Goal: Task Accomplishment & Management: Complete application form

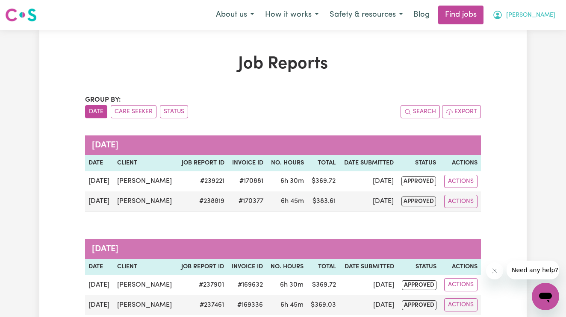
click at [502, 16] on icon "My Account" at bounding box center [497, 15] width 9 height 9
click at [543, 18] on button "[PERSON_NAME]" at bounding box center [524, 15] width 74 height 18
click at [503, 17] on icon "My Account" at bounding box center [498, 15] width 10 height 10
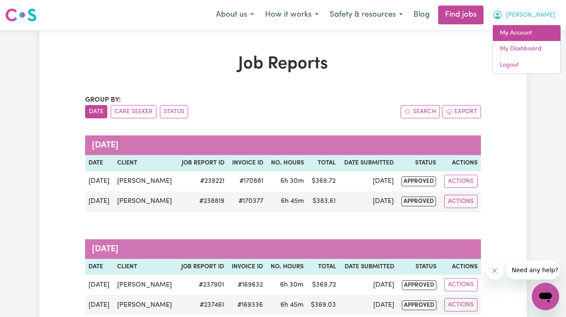
click at [535, 38] on link "My Account" at bounding box center [527, 33] width 68 height 16
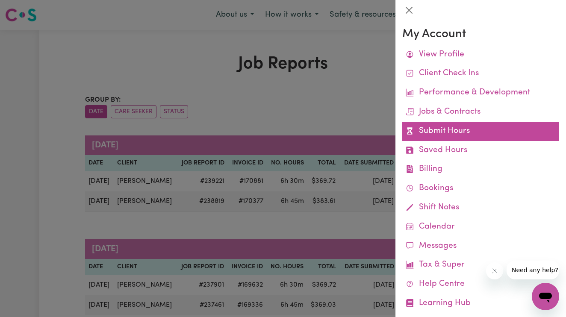
click at [456, 130] on link "Submit Hours" at bounding box center [480, 131] width 157 height 19
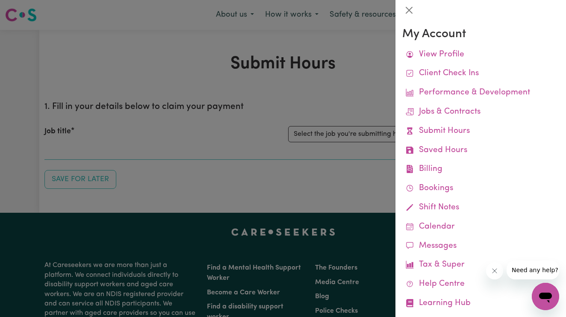
click at [180, 76] on div at bounding box center [283, 158] width 566 height 317
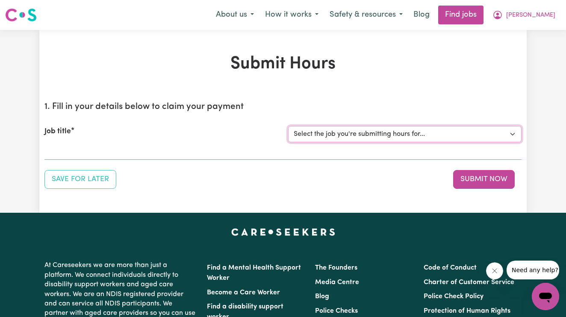
select select "14115"
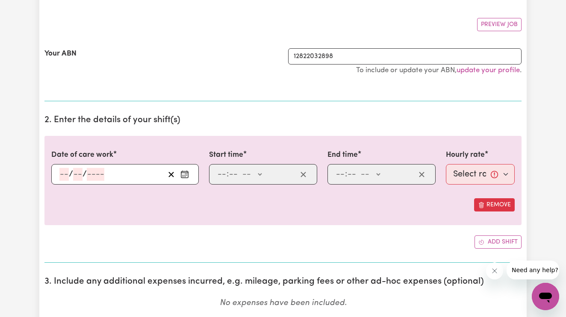
scroll to position [151, 0]
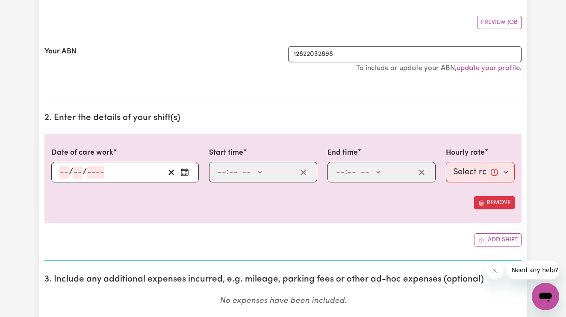
click at [65, 172] on input "number" at bounding box center [63, 172] width 9 height 13
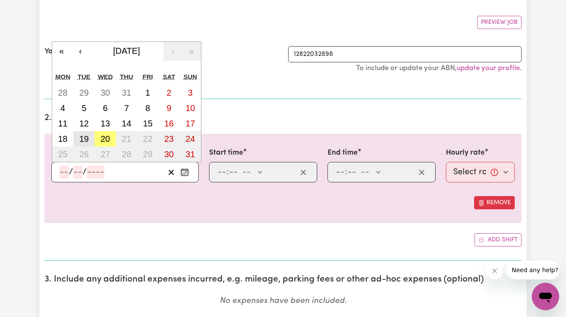
click at [86, 142] on abbr "19" at bounding box center [83, 138] width 9 height 9
type input "[DATE]"
type input "19"
type input "8"
type input "2025"
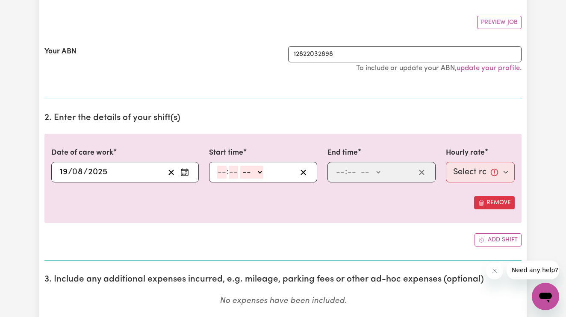
click at [221, 172] on input "number" at bounding box center [221, 172] width 9 height 13
type input "3"
type input "00"
select select "pm"
type input "15:00"
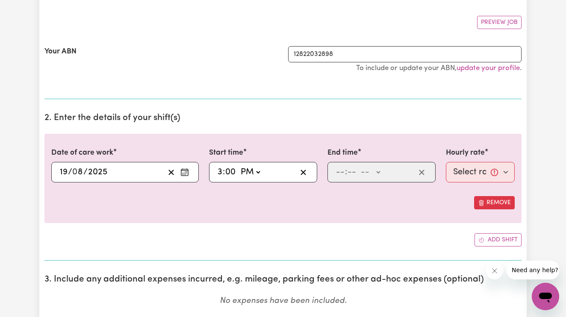
type input "0"
click at [339, 171] on input "number" at bounding box center [340, 172] width 9 height 13
type input "8"
type input "00"
select select "pm"
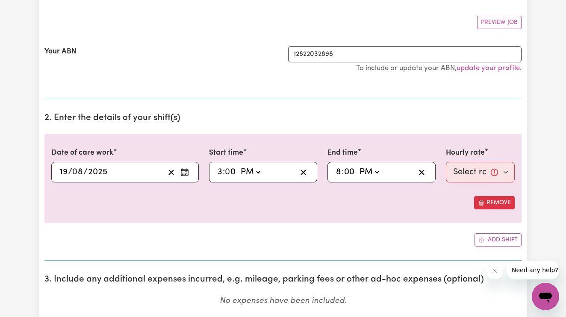
type input "20:00"
type input "0"
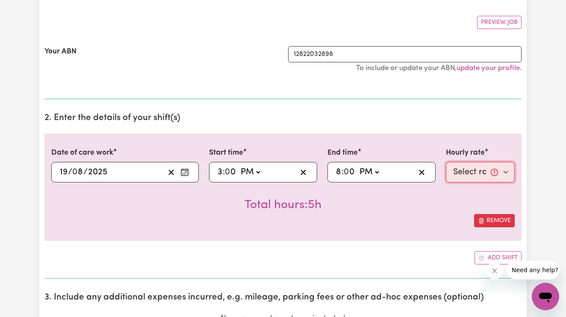
select select "61.07-Weekday"
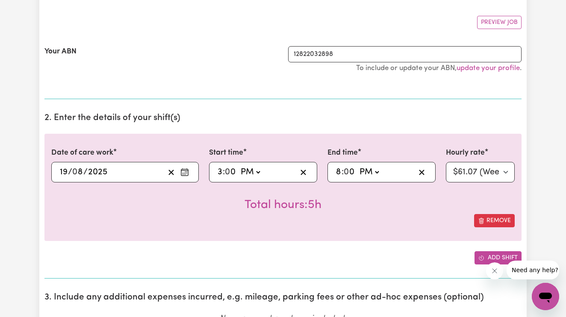
click at [478, 255] on icon "Add another shift" at bounding box center [481, 258] width 6 height 6
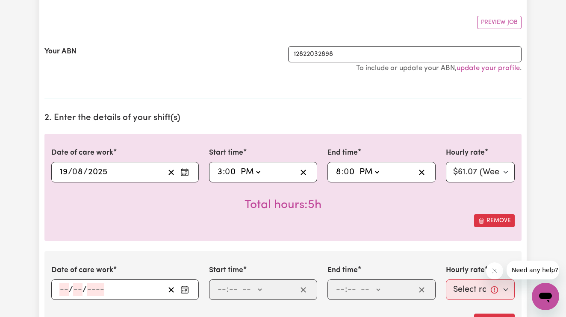
click at [62, 289] on input "number" at bounding box center [63, 289] width 9 height 13
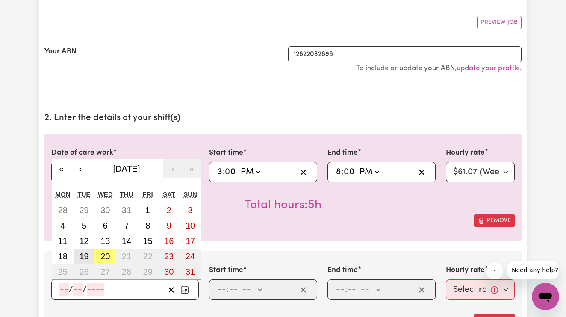
click at [88, 252] on abbr "19" at bounding box center [83, 256] width 9 height 9
type input "[DATE]"
type input "19"
type input "8"
type input "2025"
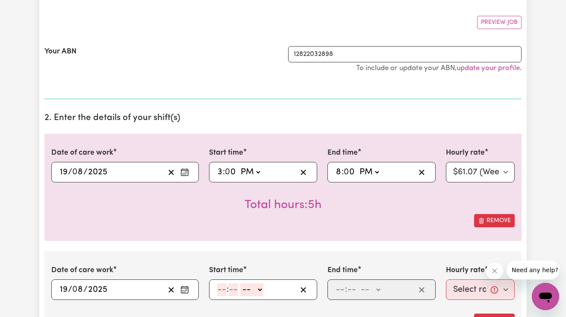
click at [220, 286] on input "number" at bounding box center [221, 289] width 9 height 13
type input "8"
type input "00"
select select "pm"
type input "20:00"
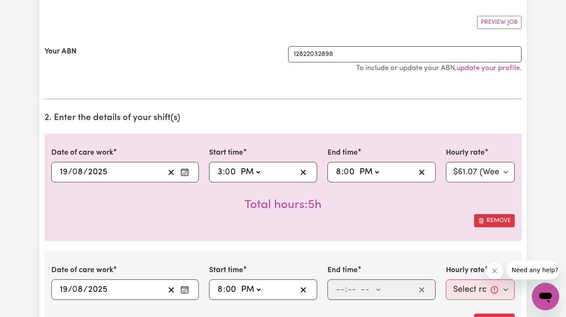
type input "0"
click at [336, 288] on input "number" at bounding box center [340, 289] width 9 height 13
type input "9"
type input "30"
select select "pm"
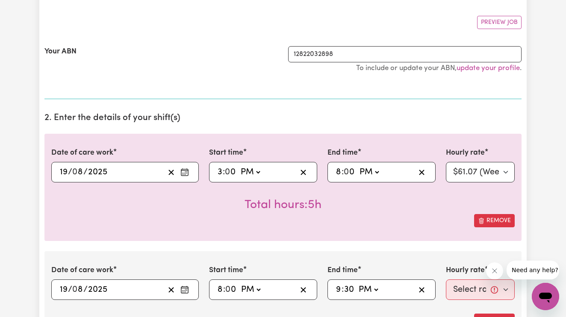
type input "21:30"
select select "67.29-EveningCare"
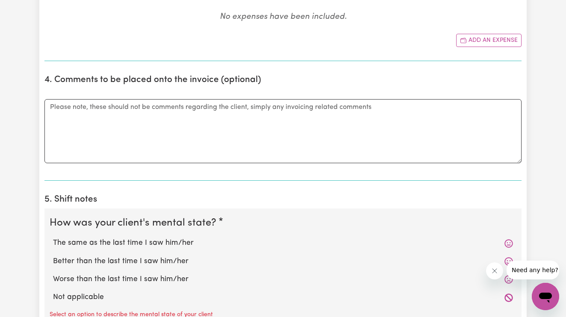
scroll to position [574, 0]
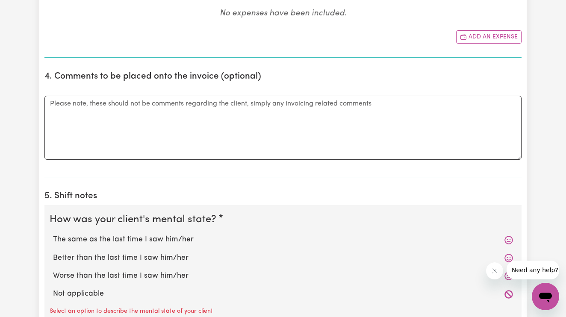
click at [185, 234] on label "The same as the last time I saw him/her" at bounding box center [283, 239] width 460 height 11
click at [53, 234] on input "The same as the last time I saw him/her" at bounding box center [53, 234] width 0 height 0
radio input "true"
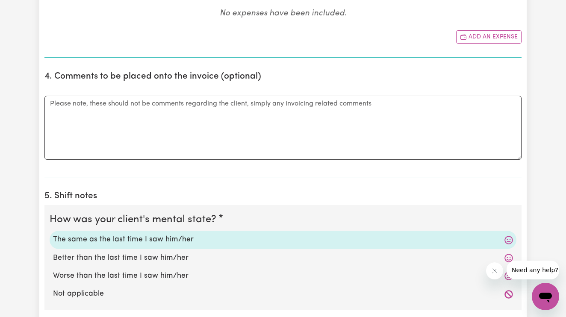
scroll to position [727, 0]
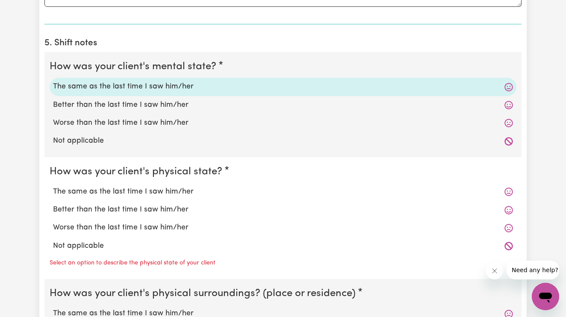
click at [179, 186] on label "The same as the last time I saw him/her" at bounding box center [283, 191] width 460 height 11
click at [53, 186] on input "The same as the last time I saw him/her" at bounding box center [53, 186] width 0 height 0
radio input "true"
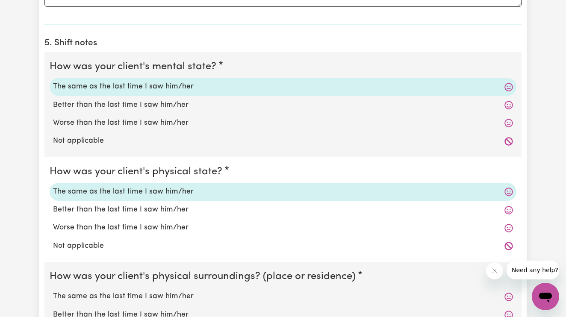
scroll to position [850, 0]
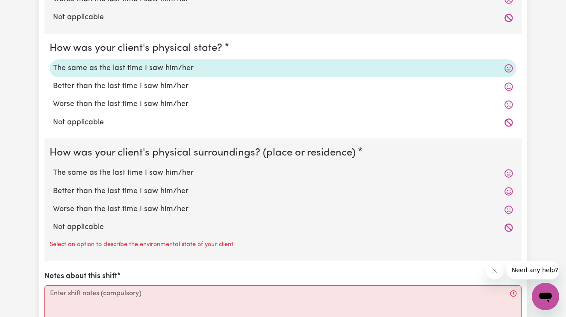
click at [169, 170] on label "The same as the last time I saw him/her" at bounding box center [283, 173] width 460 height 11
click at [53, 168] on input "The same as the last time I saw him/her" at bounding box center [53, 167] width 0 height 0
radio input "true"
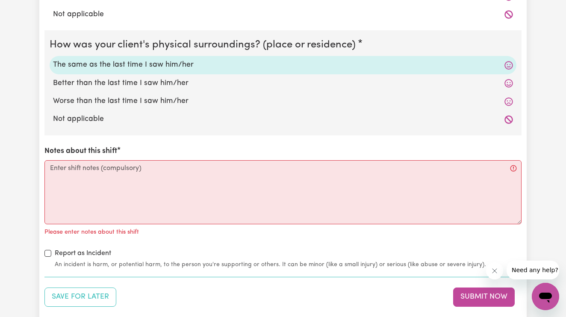
scroll to position [982, 0]
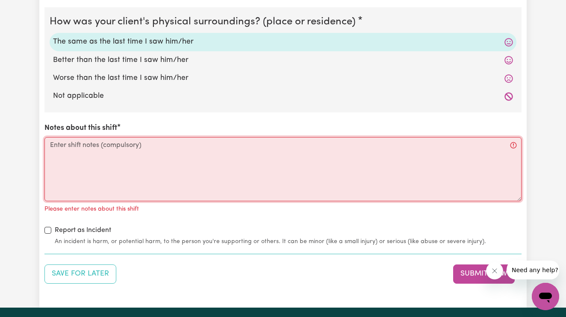
click at [169, 170] on textarea "Notes about this shift" at bounding box center [282, 169] width 477 height 64
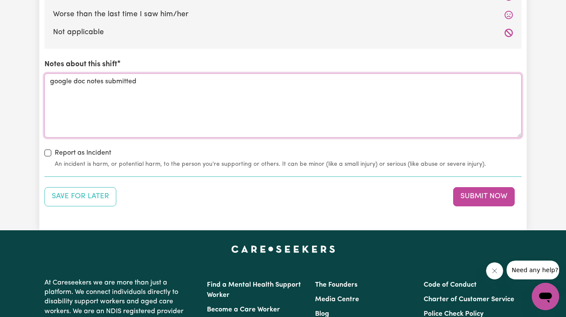
scroll to position [1045, 0]
type textarea "google doc notes submitted"
click at [473, 196] on button "Submit Now" at bounding box center [484, 196] width 62 height 19
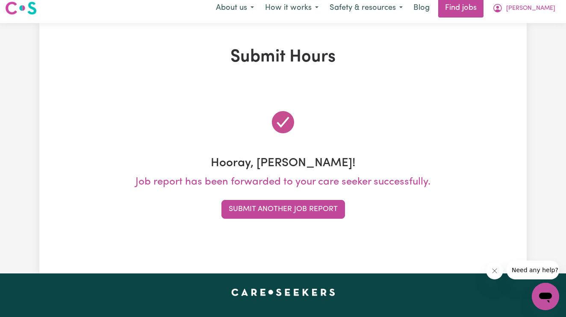
scroll to position [0, 0]
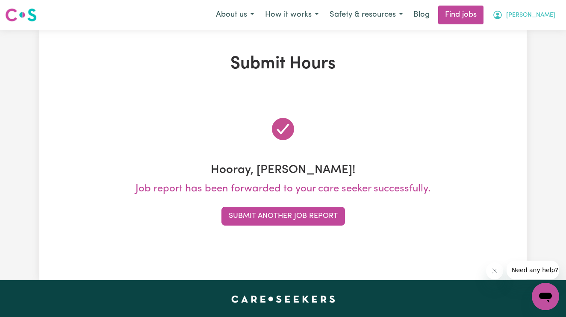
click at [546, 15] on span "[PERSON_NAME]" at bounding box center [530, 15] width 49 height 9
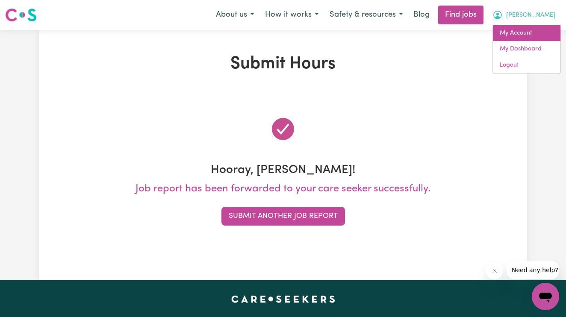
click at [535, 28] on link "My Account" at bounding box center [527, 33] width 68 height 16
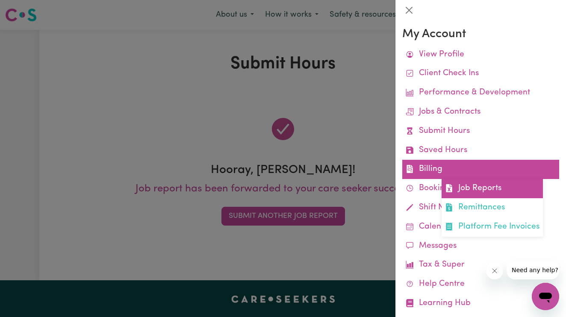
click at [457, 179] on link "Job Reports" at bounding box center [492, 188] width 101 height 19
